Goal: Task Accomplishment & Management: Complete application form

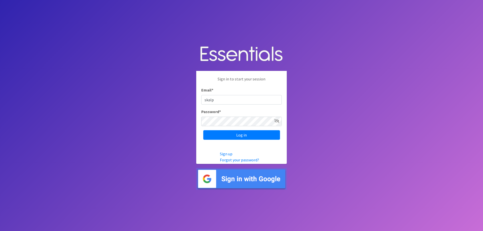
type input "SKALP@TCHDNOW.ORG"
click at [276, 120] on icon at bounding box center [276, 121] width 5 height 4
click at [234, 133] on input "Log in" at bounding box center [241, 135] width 77 height 10
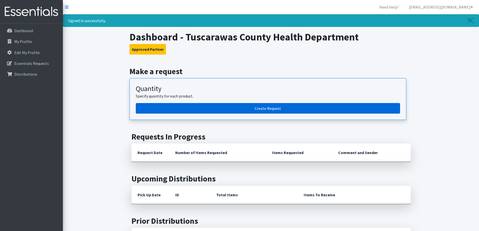
click at [269, 106] on link "Create Request" at bounding box center [268, 108] width 265 height 11
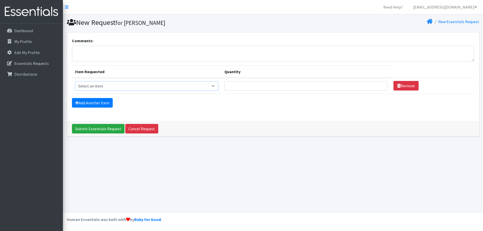
click at [129, 87] on select "Select an item Adult XXX Large Adult Large Adult XX Large Adult Medium Adult Sm…" at bounding box center [147, 86] width 144 height 10
select select "406"
click at [75, 81] on select "Select an item Adult XXX Large Adult Large Adult XX Large Adult Medium Adult Sm…" at bounding box center [147, 86] width 144 height 10
click at [268, 86] on input "Quantity" at bounding box center [305, 86] width 163 height 10
type input "1"
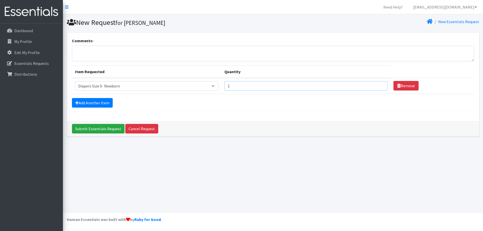
click at [378, 88] on input "1" at bounding box center [305, 86] width 163 height 10
type input "500"
click at [87, 101] on link "Add Another Item" at bounding box center [92, 103] width 41 height 10
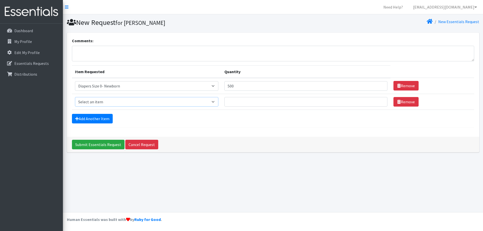
click at [104, 102] on select "Select an item Adult XXX Large Adult Large Adult XX Large Adult Medium Adult Sm…" at bounding box center [147, 102] width 144 height 10
select select "408"
click at [75, 97] on select "Select an item Adult XXX Large Adult Large Adult XX Large Adult Medium Adult Sm…" at bounding box center [147, 102] width 144 height 10
click at [242, 100] on input "Quantity" at bounding box center [305, 102] width 163 height 10
type input "500"
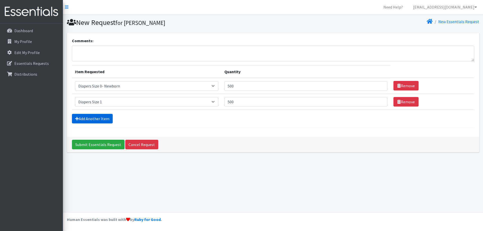
click at [87, 117] on link "Add Another Item" at bounding box center [92, 119] width 41 height 10
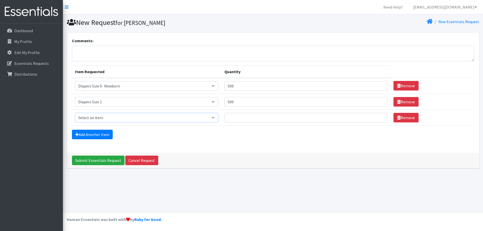
click at [87, 117] on select "Select an item Adult XXX Large Adult Large Adult XX Large Adult Medium Adult Sm…" at bounding box center [147, 118] width 144 height 10
select select "426"
click at [75, 113] on select "Select an item Adult XXX Large Adult Large Adult XX Large Adult Medium Adult Sm…" at bounding box center [147, 118] width 144 height 10
click at [248, 118] on input "Quantity" at bounding box center [305, 118] width 163 height 10
type input "500"
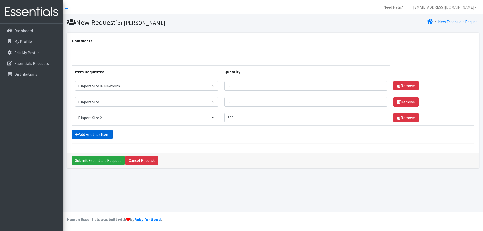
click at [98, 133] on link "Add Another Item" at bounding box center [92, 135] width 41 height 10
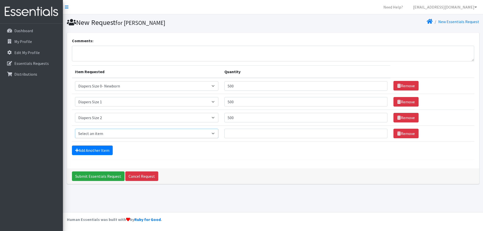
click at [98, 133] on select "Select an item Adult XXX Large Adult Large Adult XX Large Adult Medium Adult Sm…" at bounding box center [147, 134] width 144 height 10
select select "428"
click at [75, 129] on select "Select an item Adult XXX Large Adult Large Adult XX Large Adult Medium Adult Sm…" at bounding box center [147, 134] width 144 height 10
click at [246, 136] on input "Quantity" at bounding box center [305, 134] width 163 height 10
type input "500"
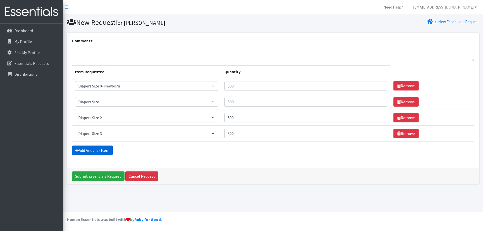
click at [85, 151] on link "Add Another Item" at bounding box center [92, 151] width 41 height 10
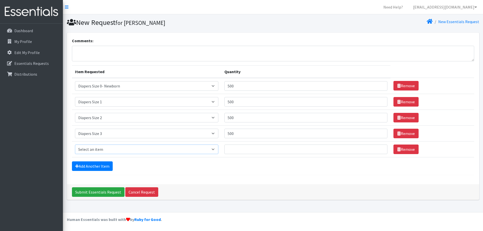
click at [87, 150] on select "Select an item Adult XXX Large Adult Large Adult XX Large Adult Medium Adult Sm…" at bounding box center [147, 150] width 144 height 10
select select "414"
click at [75, 145] on select "Select an item Adult XXX Large Adult Large Adult XX Large Adult Medium Adult Sm…" at bounding box center [147, 150] width 144 height 10
click at [243, 152] on input "Quantity" at bounding box center [305, 150] width 163 height 10
type input "500"
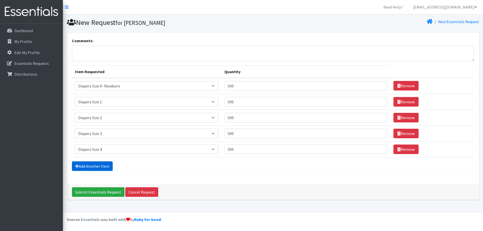
click at [91, 164] on link "Add Another Item" at bounding box center [92, 167] width 41 height 10
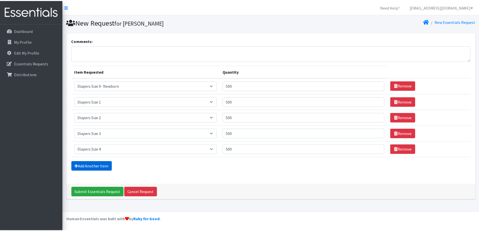
scroll to position [8, 0]
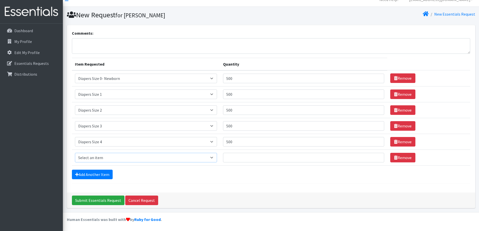
click at [92, 158] on select "Select an item Adult XXX Large Adult Large Adult XX Large Adult Medium Adult Sm…" at bounding box center [146, 158] width 142 height 10
select select "415"
click at [75, 153] on select "Select an item Adult XXX Large Adult Large Adult XX Large Adult Medium Adult Sm…" at bounding box center [146, 158] width 142 height 10
click at [233, 158] on input "Quantity" at bounding box center [304, 158] width 162 height 10
type input "500"
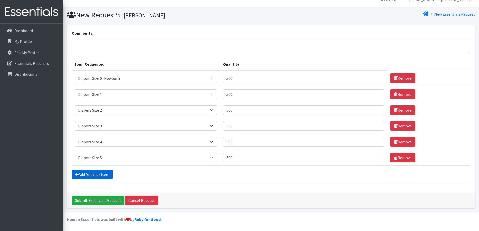
click at [89, 175] on link "Add Another Item" at bounding box center [92, 175] width 41 height 10
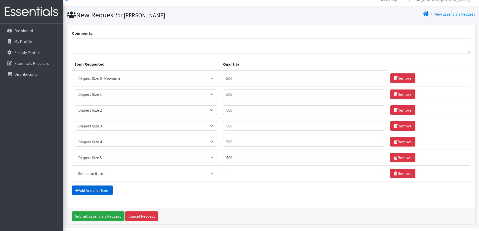
scroll to position [23, 0]
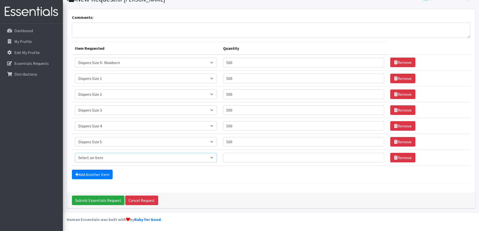
click at [88, 157] on select "Select an item Adult XXX Large Adult Large Adult XX Large Adult Medium Adult Sm…" at bounding box center [146, 158] width 142 height 10
select select "417"
click at [75, 153] on select "Select an item Adult XXX Large Adult Large Adult XX Large Adult Medium Adult Sm…" at bounding box center [146, 158] width 142 height 10
click at [235, 157] on input "Quantity" at bounding box center [304, 158] width 162 height 10
type input "300"
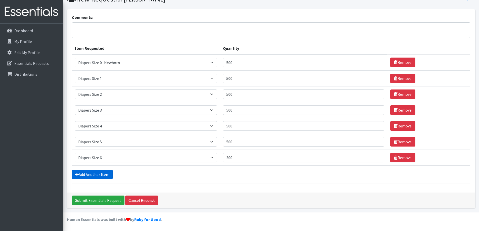
click at [91, 174] on link "Add Another Item" at bounding box center [92, 175] width 41 height 10
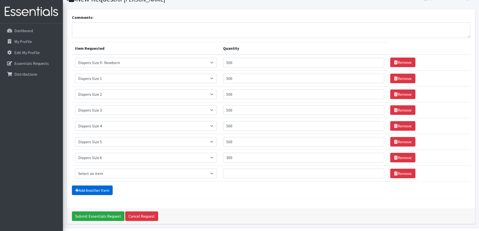
scroll to position [39, 0]
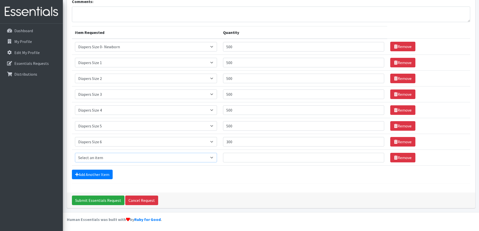
click at [91, 157] on select "Select an item Adult XXX Large Adult Large Adult XX Large Adult Medium Adult Sm…" at bounding box center [146, 158] width 142 height 10
select select "4739"
click at [75, 153] on select "Select an item Adult XXX Large Adult Large Adult XX Large Adult Medium Adult Sm…" at bounding box center [146, 158] width 142 height 10
click at [239, 158] on input "Quantity" at bounding box center [304, 158] width 162 height 10
type input "300"
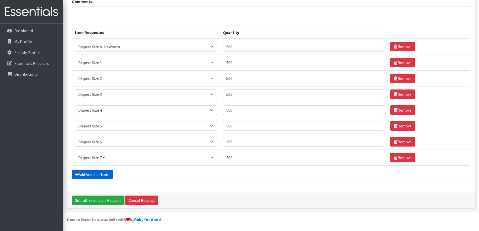
click at [94, 173] on link "Add Another Item" at bounding box center [92, 175] width 41 height 10
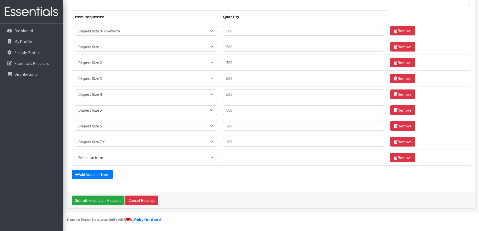
click at [94, 158] on select "Select an item Adult XXX Large Adult Large Adult XX Large Adult Medium Adult Sm…" at bounding box center [146, 158] width 142 height 10
select select "2924"
click at [75, 153] on select "Select an item Adult XXX Large Adult Large Adult XX Large Adult Medium Adult Sm…" at bounding box center [146, 158] width 142 height 10
click at [233, 156] on input "Quantity" at bounding box center [304, 158] width 162 height 10
type input "300"
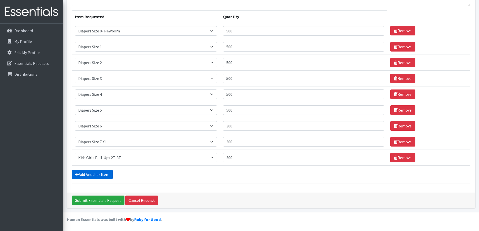
click at [90, 177] on link "Add Another Item" at bounding box center [92, 175] width 41 height 10
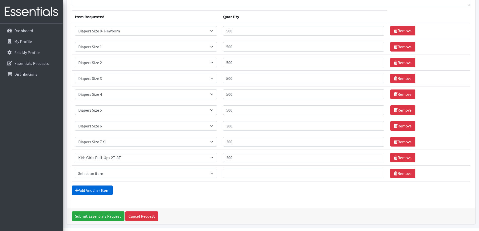
scroll to position [71, 0]
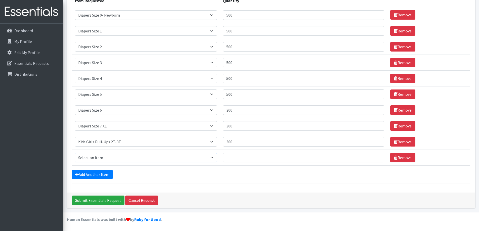
click at [107, 157] on select "Select an item Adult XXX Large Adult Large Adult XX Large Adult Medium Adult Sm…" at bounding box center [146, 158] width 142 height 10
select select "11444"
click at [75, 153] on select "Select an item Adult XXX Large Adult Large Adult XX Large Adult Medium Adult Sm…" at bounding box center [146, 158] width 142 height 10
click at [234, 157] on input "Quantity" at bounding box center [304, 158] width 162 height 10
type input "20"
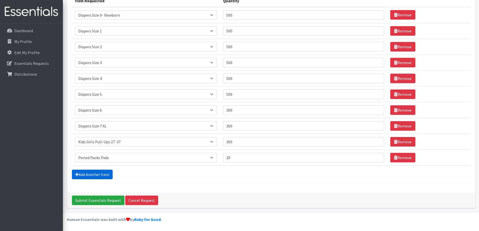
click at [98, 173] on link "Add Another Item" at bounding box center [92, 175] width 41 height 10
click at [101, 157] on select "Select an item Adult XXX Large Adult Large Adult XX Large Adult Medium Adult Sm…" at bounding box center [146, 158] width 142 height 10
select select "11445"
click at [75, 153] on select "Select an item Adult XXX Large Adult Large Adult XX Large Adult Medium Adult Sm…" at bounding box center [146, 158] width 142 height 10
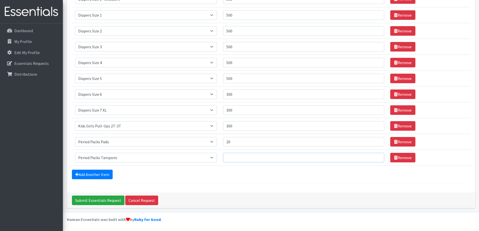
click at [232, 159] on input "Quantity" at bounding box center [304, 158] width 162 height 10
type input "20"
click at [83, 175] on link "Add Another Item" at bounding box center [92, 175] width 41 height 10
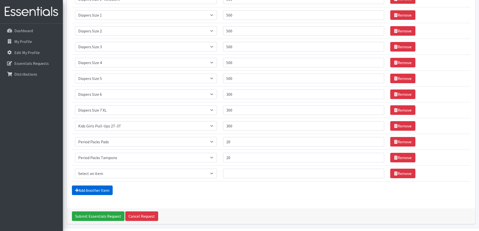
scroll to position [103, 0]
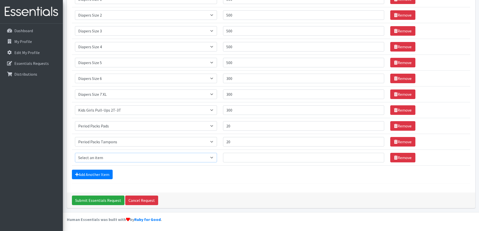
click at [88, 158] on select "Select an item Adult XXX Large Adult Large Adult XX Large Adult Medium Adult Sm…" at bounding box center [146, 158] width 142 height 10
select select "4828"
click at [75, 153] on select "Select an item Adult XXX Large Adult Large Adult XX Large Adult Medium Adult Sm…" at bounding box center [146, 158] width 142 height 10
click at [233, 160] on input "Quantity" at bounding box center [304, 158] width 162 height 10
type input "36"
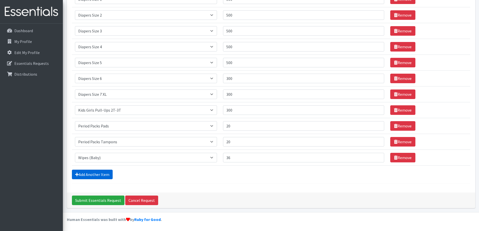
click at [96, 173] on link "Add Another Item" at bounding box center [92, 175] width 41 height 10
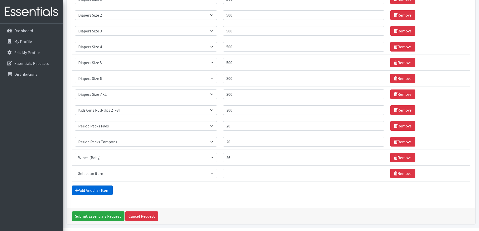
scroll to position [119, 0]
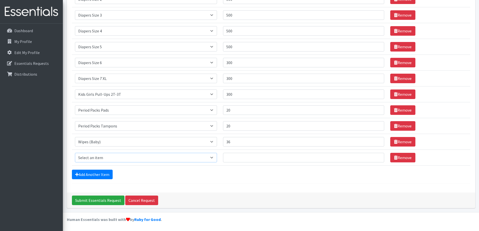
click at [122, 159] on select "Select an item Adult XXX Large Adult Large Adult XX Large Adult Medium Adult Sm…" at bounding box center [146, 158] width 142 height 10
click at [131, 178] on div "Add Another Item" at bounding box center [271, 175] width 399 height 10
click at [396, 157] on link "Remove" at bounding box center [403, 158] width 25 height 10
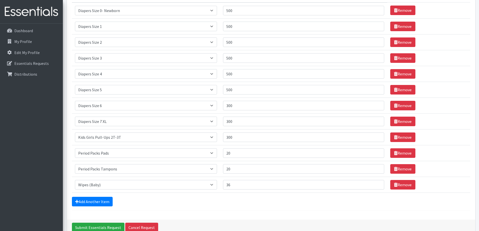
scroll to position [103, 0]
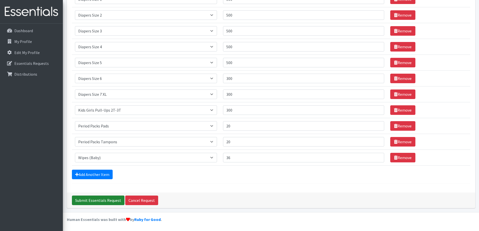
click at [94, 201] on input "Submit Essentials Request" at bounding box center [98, 201] width 53 height 10
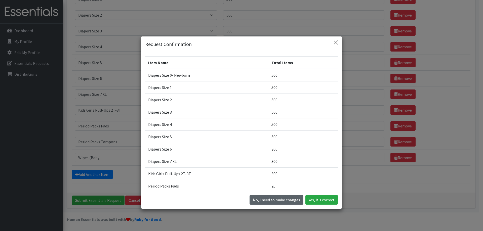
click at [269, 200] on button "No, I need to make changes" at bounding box center [277, 200] width 54 height 10
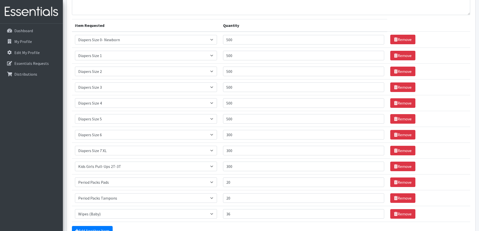
scroll to position [27, 0]
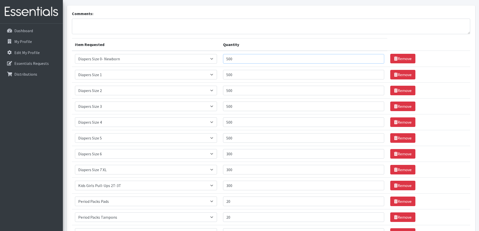
drag, startPoint x: 245, startPoint y: 58, endPoint x: 219, endPoint y: 59, distance: 25.7
click at [219, 59] on tr "Item Requested Select an item Adult XXX Large Adult Large Adult XX Large Adult …" at bounding box center [271, 59] width 399 height 16
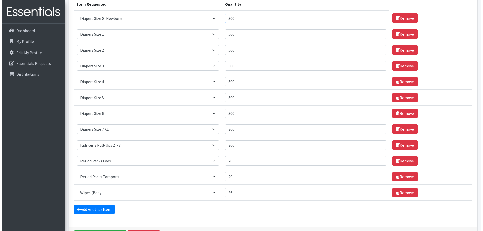
scroll to position [103, 0]
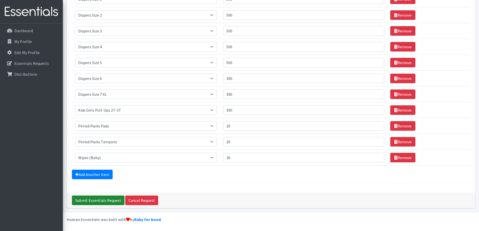
type input "300"
click at [86, 199] on input "Submit Essentials Request" at bounding box center [98, 201] width 53 height 10
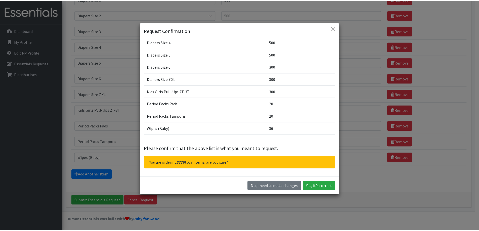
scroll to position [14, 0]
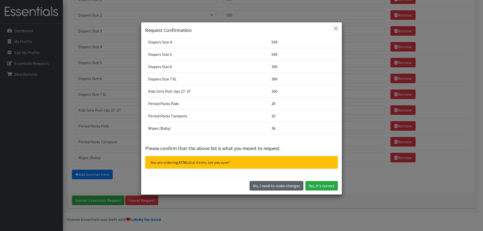
click at [266, 183] on button "No, I need to make changes" at bounding box center [277, 186] width 54 height 10
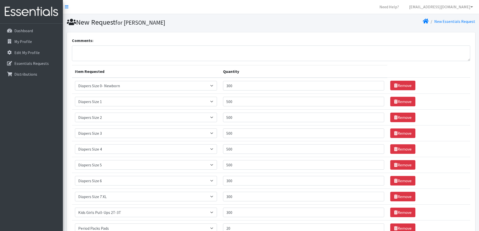
scroll to position [0, 0]
click at [23, 61] on p "Essentials Requests" at bounding box center [31, 63] width 34 height 5
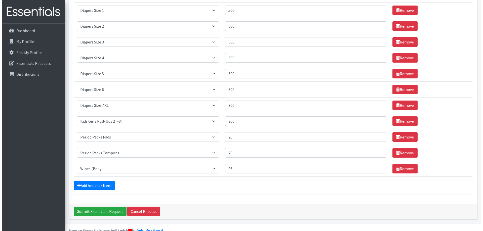
scroll to position [103, 0]
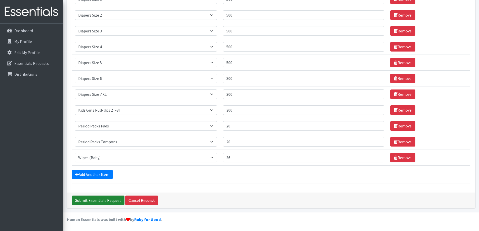
click at [94, 200] on input "Submit Essentials Request" at bounding box center [98, 201] width 53 height 10
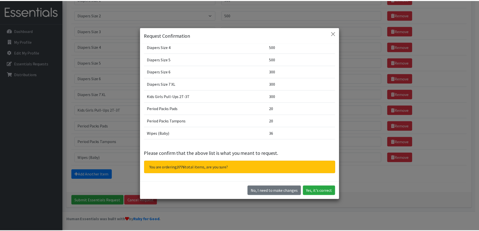
scroll to position [14, 0]
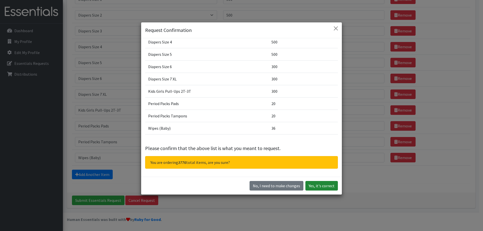
click at [318, 187] on button "Yes, it's correct" at bounding box center [322, 186] width 32 height 10
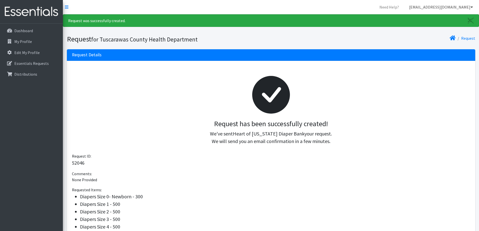
click at [453, 6] on link "[EMAIL_ADDRESS][DOMAIN_NAME]" at bounding box center [441, 7] width 72 height 10
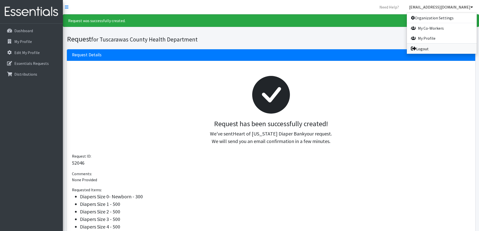
click at [420, 47] on link "Logout" at bounding box center [442, 49] width 70 height 10
